Goal: Task Accomplishment & Management: Use online tool/utility

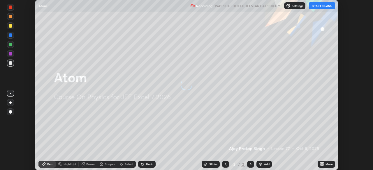
scroll to position [170, 373]
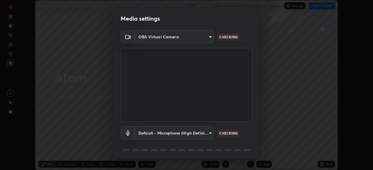
type input "f474beb2ac1073b1cf7bc17d5951005d2655f2c51d9fb2af0ce032b41bde225e"
click at [188, 132] on body "Erase all Atom Recording WAS SCHEDULED TO START AT 1:00 PM Settings START CLASS…" at bounding box center [186, 85] width 373 height 170
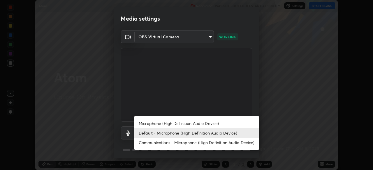
click at [169, 123] on li "Microphone (High Definition Audio Device)" at bounding box center [196, 124] width 125 height 10
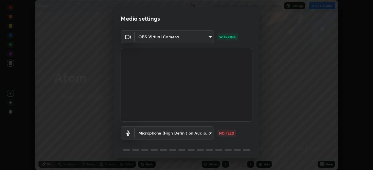
type input "9ca8fa24561919a9a5d7067ec3437656274481e638a9c10dcbba15c07b0b624a"
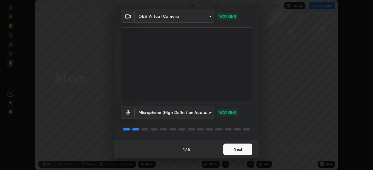
click at [237, 151] on button "Next" at bounding box center [237, 150] width 29 height 12
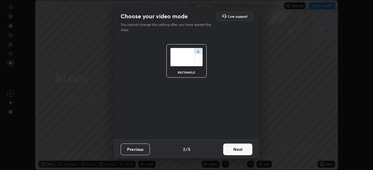
scroll to position [0, 0]
click at [238, 151] on button "Next" at bounding box center [237, 150] width 29 height 12
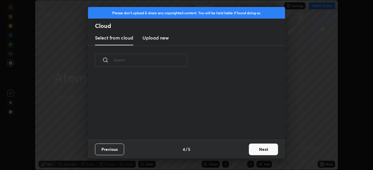
click at [254, 149] on button "Next" at bounding box center [263, 150] width 29 height 12
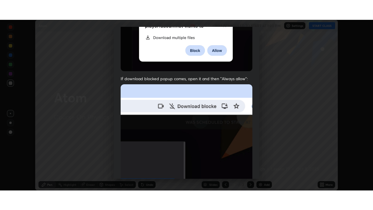
scroll to position [139, 0]
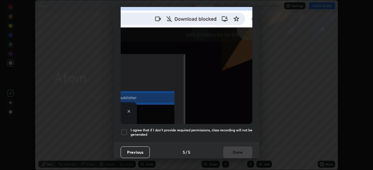
click at [125, 129] on div at bounding box center [124, 132] width 7 height 7
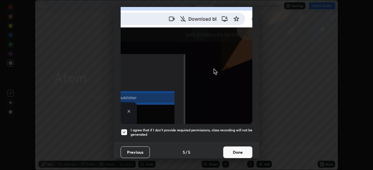
click at [232, 148] on button "Done" at bounding box center [237, 153] width 29 height 12
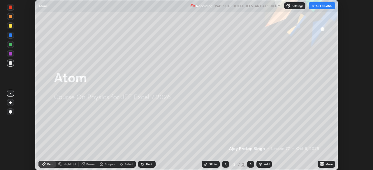
click at [316, 6] on button "START CLASS" at bounding box center [322, 5] width 26 height 7
click at [321, 165] on icon at bounding box center [320, 165] width 1 height 1
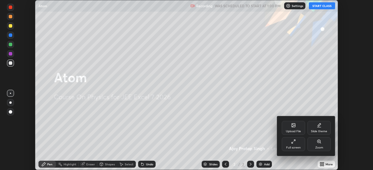
click at [289, 146] on div "Full screen" at bounding box center [293, 147] width 15 height 3
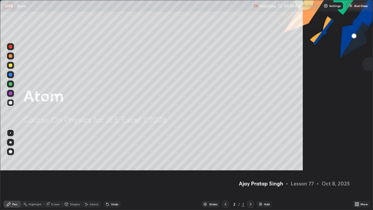
scroll to position [210, 373]
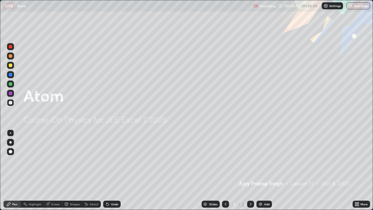
click at [265, 170] on div "Add" at bounding box center [267, 203] width 6 height 3
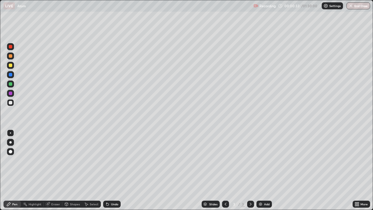
click at [74, 170] on div "Shapes" at bounding box center [75, 203] width 10 height 3
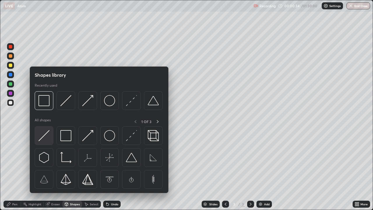
click at [48, 134] on img at bounding box center [43, 135] width 11 height 11
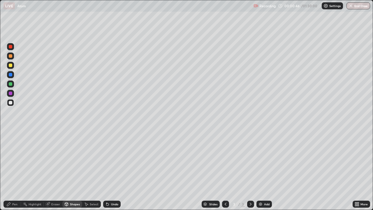
click at [74, 170] on div "Shapes" at bounding box center [75, 203] width 10 height 3
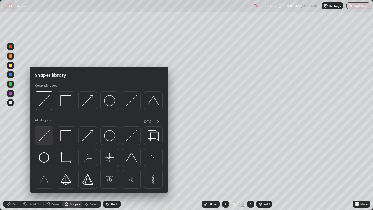
click at [47, 133] on img at bounding box center [43, 135] width 11 height 11
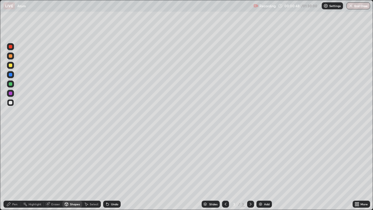
click at [10, 67] on div at bounding box center [10, 64] width 3 height 3
click at [11, 104] on div at bounding box center [10, 102] width 3 height 3
click at [16, 170] on div "Pen" at bounding box center [14, 203] width 5 height 3
click at [8, 66] on div at bounding box center [10, 65] width 7 height 7
click at [12, 86] on div at bounding box center [10, 83] width 7 height 7
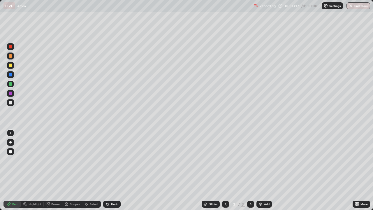
click at [75, 170] on div "Shapes" at bounding box center [75, 203] width 10 height 3
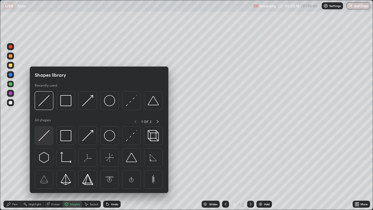
click at [43, 135] on img at bounding box center [43, 135] width 11 height 11
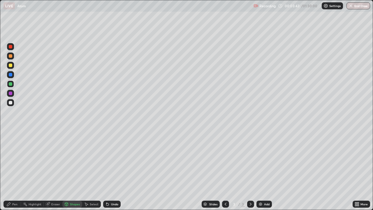
click at [108, 170] on icon at bounding box center [107, 204] width 5 height 5
click at [15, 170] on div "Pen" at bounding box center [14, 203] width 5 height 3
click at [10, 103] on div at bounding box center [10, 102] width 3 height 3
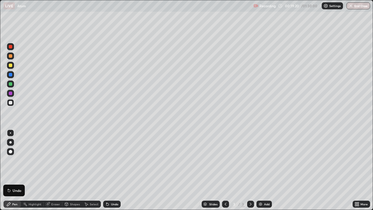
click at [260, 170] on img at bounding box center [260, 204] width 5 height 5
click at [73, 170] on div "Shapes" at bounding box center [75, 203] width 10 height 3
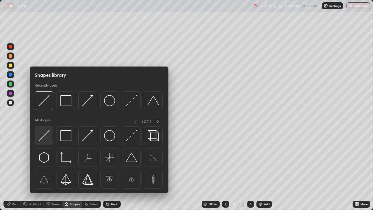
click at [45, 134] on img at bounding box center [43, 135] width 11 height 11
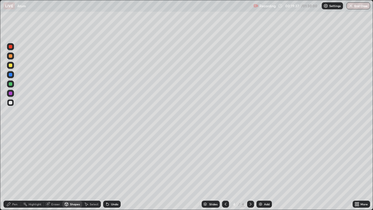
click at [15, 170] on div "Pen" at bounding box center [14, 203] width 5 height 3
click at [225, 170] on icon at bounding box center [225, 204] width 5 height 5
click at [250, 170] on icon at bounding box center [251, 203] width 2 height 3
click at [57, 170] on div "Eraser" at bounding box center [55, 203] width 9 height 3
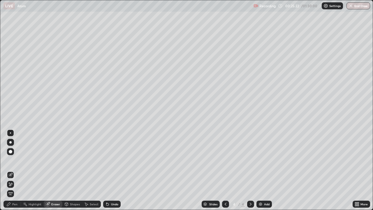
click at [17, 170] on div "Pen" at bounding box center [11, 203] width 17 height 7
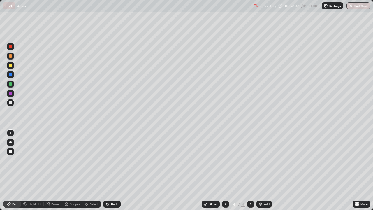
click at [222, 170] on div at bounding box center [225, 203] width 7 height 7
click at [250, 170] on icon at bounding box center [250, 204] width 5 height 5
click at [258, 170] on img at bounding box center [260, 204] width 5 height 5
click at [77, 170] on div "Shapes" at bounding box center [75, 203] width 10 height 3
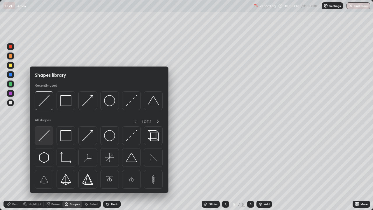
click at [47, 135] on img at bounding box center [43, 135] width 11 height 11
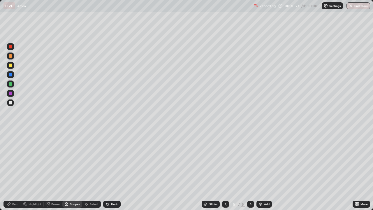
click at [73, 170] on div "Shapes" at bounding box center [75, 203] width 10 height 3
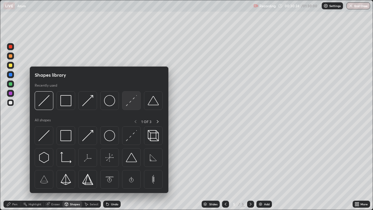
click at [129, 102] on img at bounding box center [131, 100] width 11 height 11
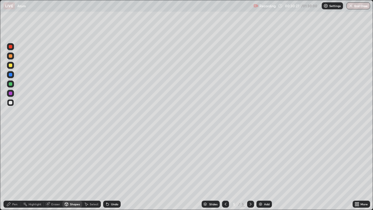
click at [15, 170] on div "Pen" at bounding box center [14, 203] width 5 height 3
click at [73, 170] on div "Shapes" at bounding box center [75, 203] width 10 height 3
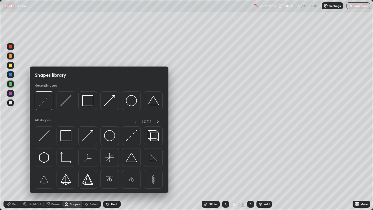
click at [45, 135] on img at bounding box center [43, 135] width 11 height 11
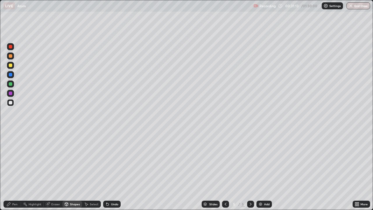
click at [10, 66] on div at bounding box center [10, 64] width 3 height 3
click at [113, 170] on div "Undo" at bounding box center [114, 203] width 7 height 3
click at [116, 170] on div "Undo" at bounding box center [114, 203] width 7 height 3
click at [17, 170] on div "Pen" at bounding box center [14, 203] width 5 height 3
click at [10, 84] on div at bounding box center [10, 83] width 3 height 3
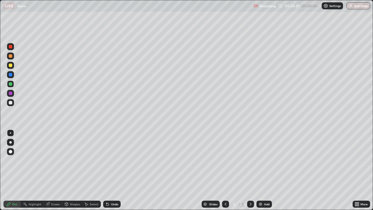
click at [260, 170] on img at bounding box center [260, 204] width 5 height 5
click at [73, 170] on div "Shapes" at bounding box center [75, 203] width 10 height 3
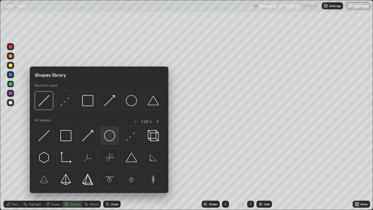
click at [111, 133] on img at bounding box center [109, 135] width 11 height 11
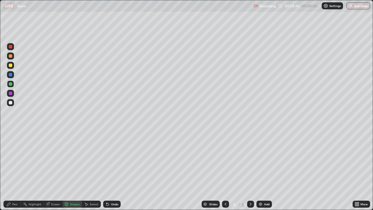
click at [70, 170] on div "Shapes" at bounding box center [75, 203] width 10 height 3
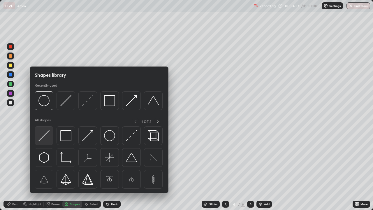
click at [45, 133] on img at bounding box center [43, 135] width 11 height 11
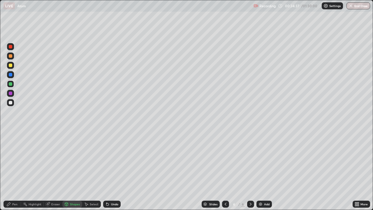
click at [11, 66] on div at bounding box center [10, 64] width 3 height 3
click at [15, 170] on div "Pen" at bounding box center [14, 203] width 5 height 3
click at [115, 170] on div "Undo" at bounding box center [114, 203] width 7 height 3
click at [116, 170] on div "Undo" at bounding box center [114, 203] width 7 height 3
click at [114, 170] on div "Undo" at bounding box center [114, 203] width 7 height 3
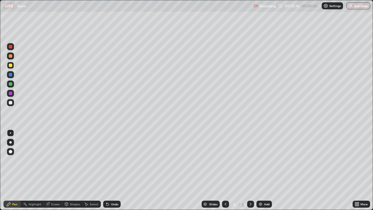
click at [114, 170] on div "Undo" at bounding box center [114, 203] width 7 height 3
click at [75, 170] on div "Shapes" at bounding box center [75, 203] width 10 height 3
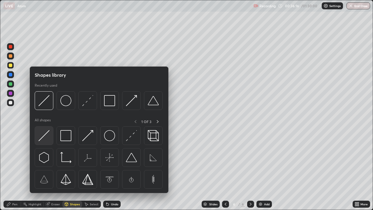
click at [47, 134] on img at bounding box center [43, 135] width 11 height 11
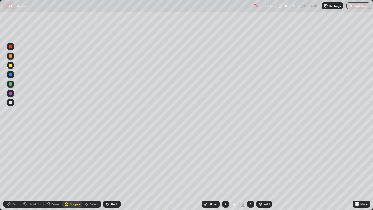
click at [16, 170] on div "Pen" at bounding box center [11, 203] width 17 height 7
click at [75, 170] on div "Shapes" at bounding box center [75, 203] width 10 height 3
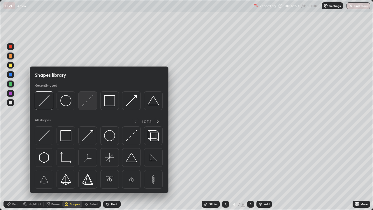
click at [88, 100] on img at bounding box center [87, 100] width 11 height 11
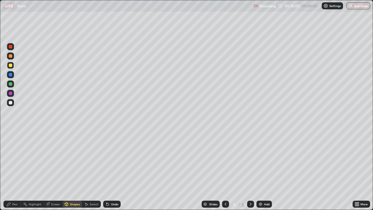
click at [16, 170] on div "Pen" at bounding box center [14, 203] width 5 height 3
click at [10, 103] on div at bounding box center [10, 102] width 3 height 3
click at [75, 170] on div "Shapes" at bounding box center [75, 203] width 10 height 3
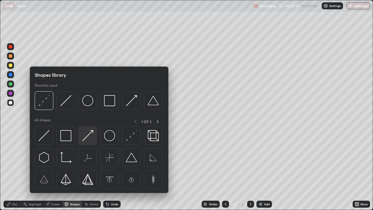
click at [91, 134] on img at bounding box center [87, 135] width 11 height 11
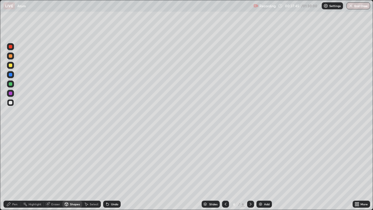
click at [16, 170] on div "Pen" at bounding box center [14, 203] width 5 height 3
click at [55, 170] on div "Eraser" at bounding box center [55, 203] width 9 height 3
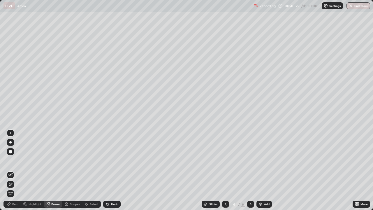
click at [18, 170] on div "Pen" at bounding box center [11, 203] width 17 height 7
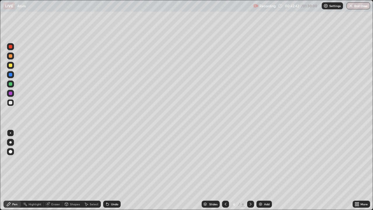
click at [54, 170] on div "Eraser" at bounding box center [55, 203] width 9 height 3
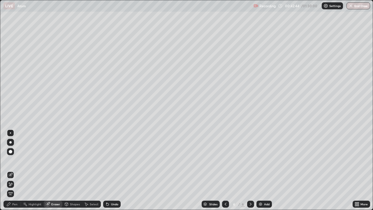
click at [17, 170] on div "Pen" at bounding box center [14, 203] width 5 height 3
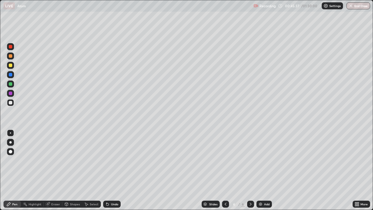
click at [4, 170] on div "Erase all" at bounding box center [10, 105] width 14 height 186
click at [10, 18] on div "Erase all" at bounding box center [10, 105] width 14 height 186
click at [11, 19] on div "Erase all" at bounding box center [10, 105] width 14 height 186
click at [4, 170] on div "Erase all" at bounding box center [10, 105] width 14 height 186
click at [8, 130] on div at bounding box center [10, 132] width 7 height 7
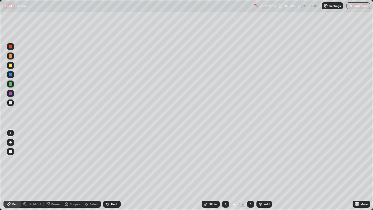
click at [24, 10] on div "LIVE Atom" at bounding box center [127, 6] width 248 height 12
click at [12, 77] on div at bounding box center [10, 74] width 7 height 7
click at [354, 6] on button "End Class" at bounding box center [358, 5] width 24 height 7
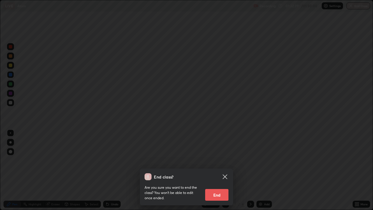
click at [221, 170] on button "End" at bounding box center [216, 195] width 23 height 12
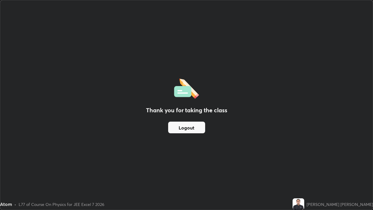
click at [197, 129] on button "Logout" at bounding box center [186, 127] width 37 height 12
